Goal: Information Seeking & Learning: Understand process/instructions

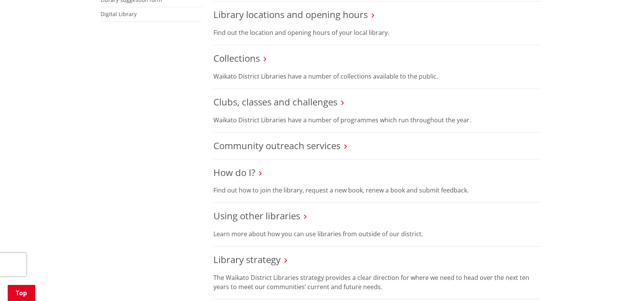
scroll to position [345, 0]
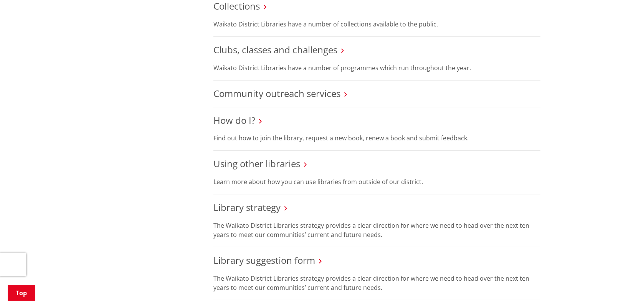
click at [251, 118] on li "How do I? Find out how to join the library, request a new book, renew a book an…" at bounding box center [376, 129] width 327 height 44
click at [251, 114] on link "How do I?" at bounding box center [234, 120] width 42 height 13
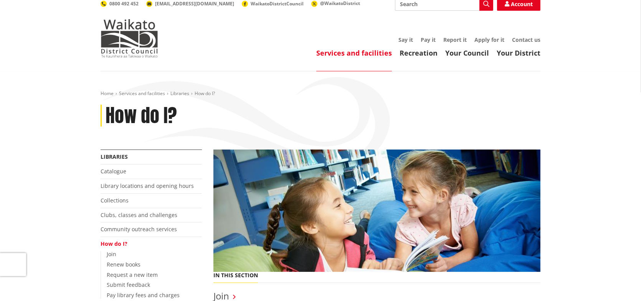
scroll to position [115, 0]
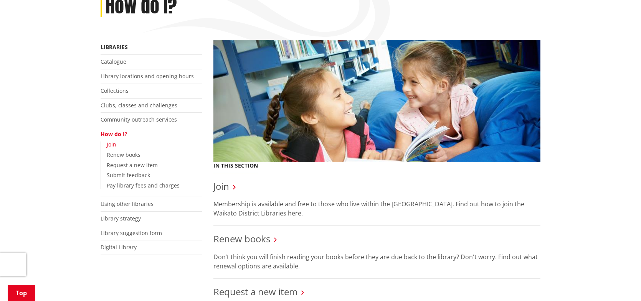
click at [107, 142] on link "Join" at bounding box center [112, 144] width 10 height 7
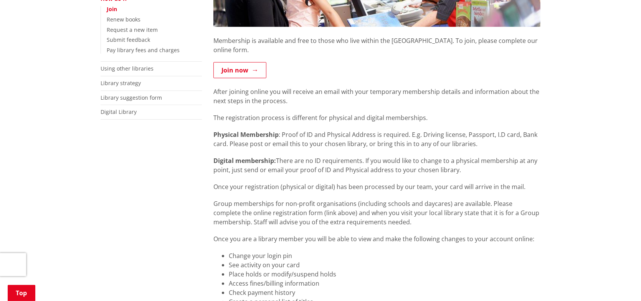
scroll to position [269, 0]
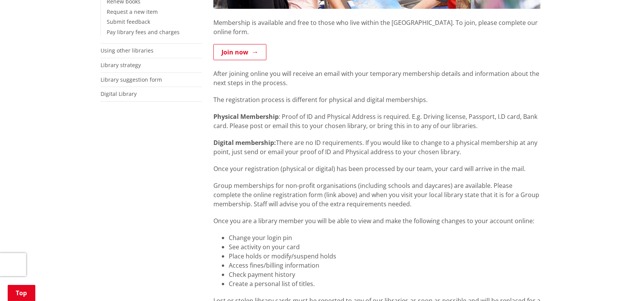
click at [214, 138] on strong "Digital membership:" at bounding box center [244, 142] width 63 height 8
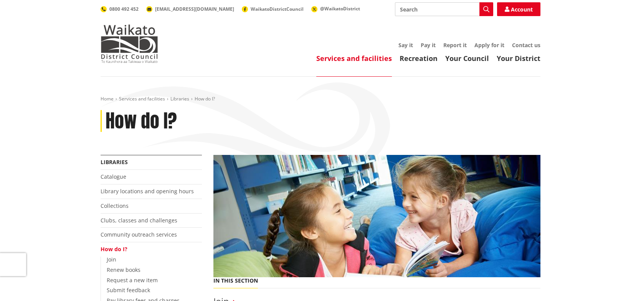
scroll to position [115, 0]
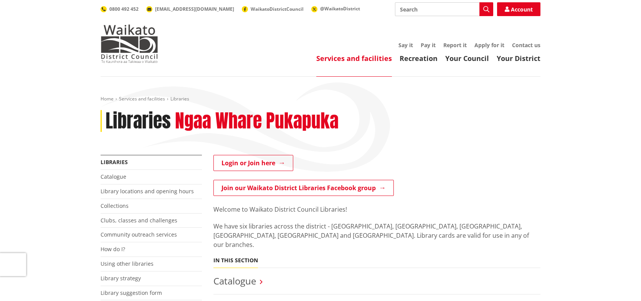
scroll to position [345, 0]
